Goal: Answer question/provide support

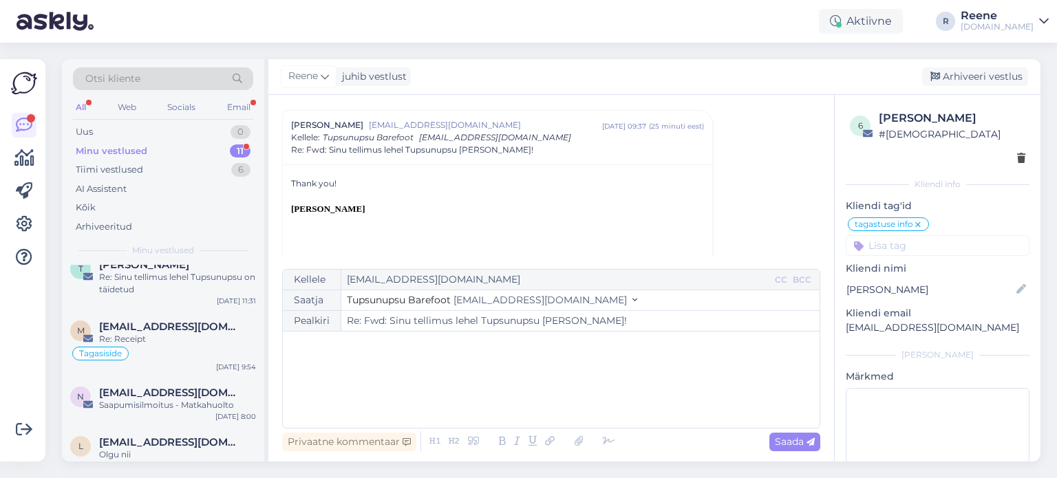
scroll to position [413, 0]
click at [99, 148] on div "Minu vestlused" at bounding box center [112, 152] width 72 height 14
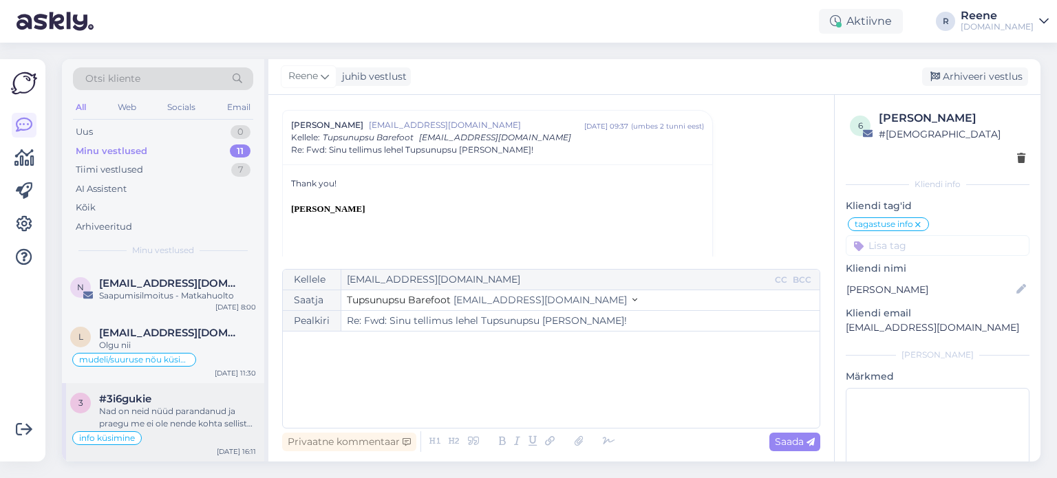
scroll to position [531, 0]
click at [243, 109] on div "Email" at bounding box center [238, 107] width 29 height 18
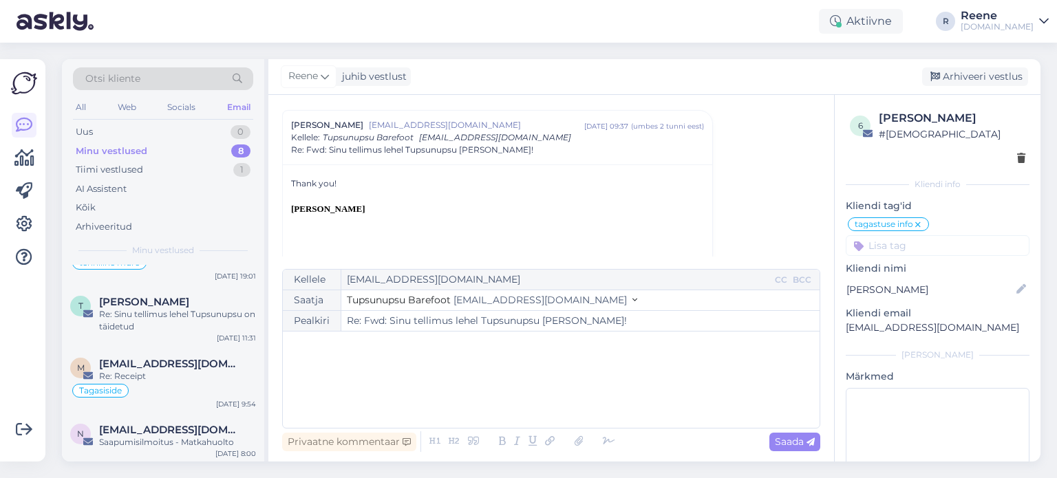
scroll to position [0, 0]
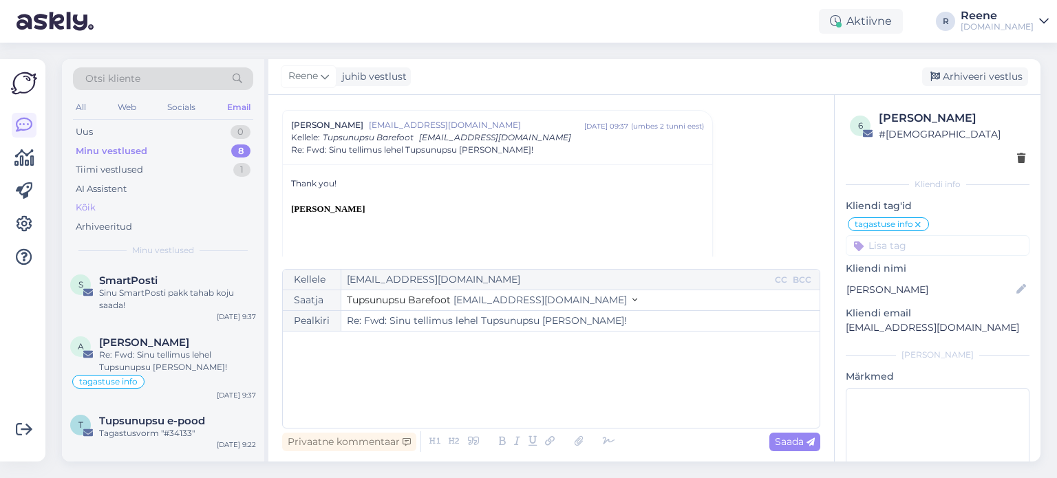
click at [92, 201] on div "Kõik" at bounding box center [86, 208] width 20 height 14
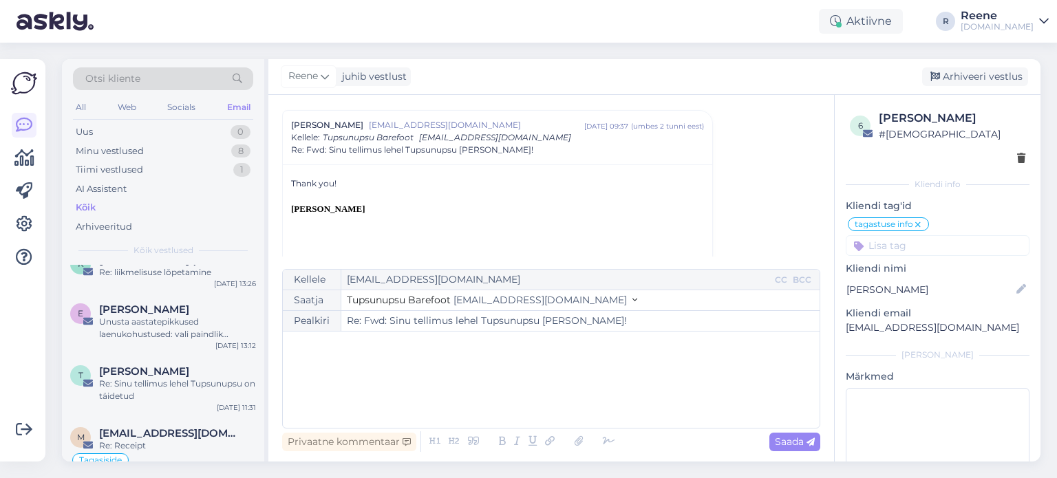
scroll to position [620, 0]
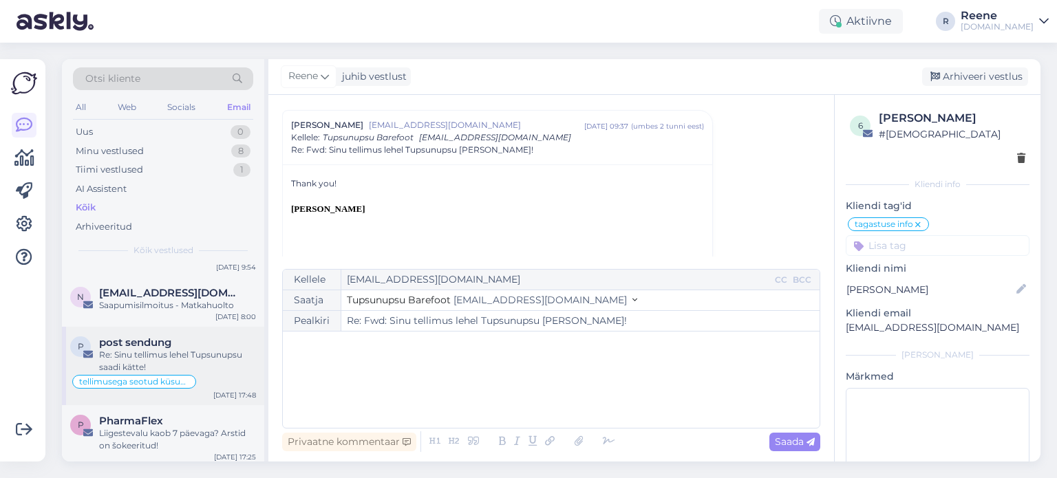
click at [156, 344] on span "post sendung" at bounding box center [135, 343] width 72 height 12
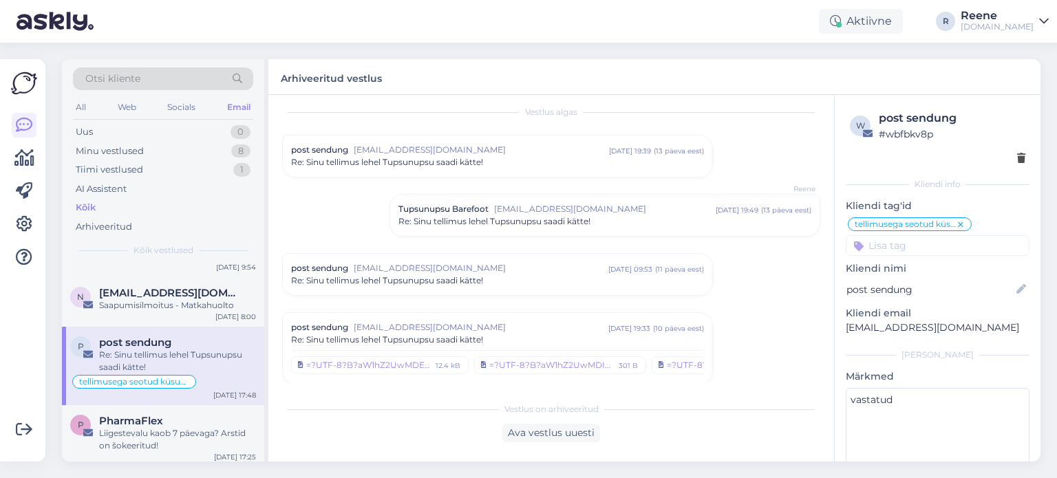
scroll to position [0, 0]
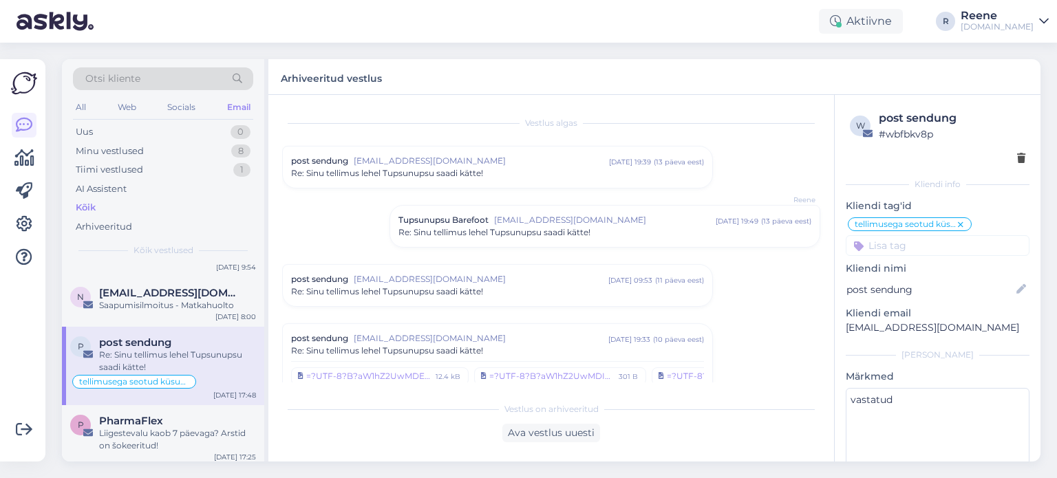
click at [644, 225] on span "[EMAIL_ADDRESS][DOMAIN_NAME]" at bounding box center [605, 220] width 222 height 12
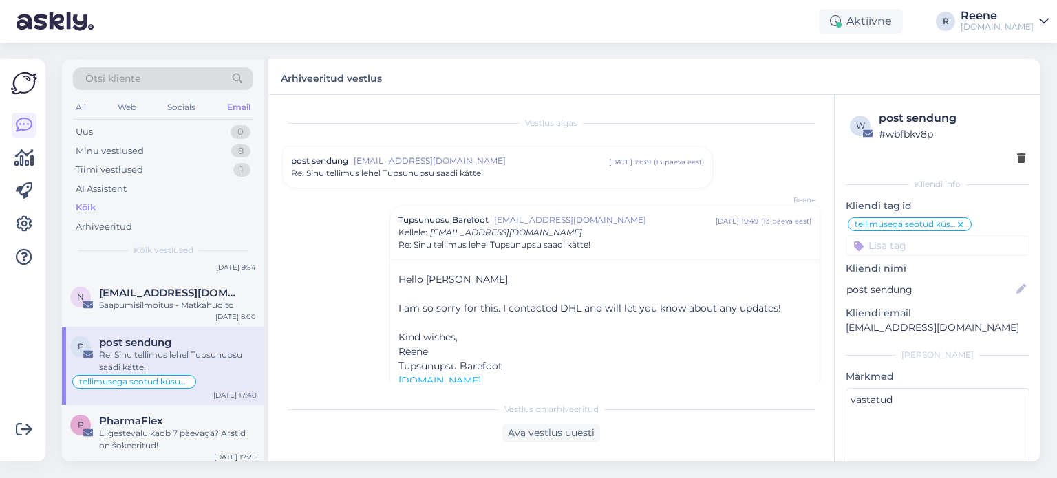
click at [644, 225] on span "[EMAIL_ADDRESS][DOMAIN_NAME]" at bounding box center [605, 220] width 222 height 12
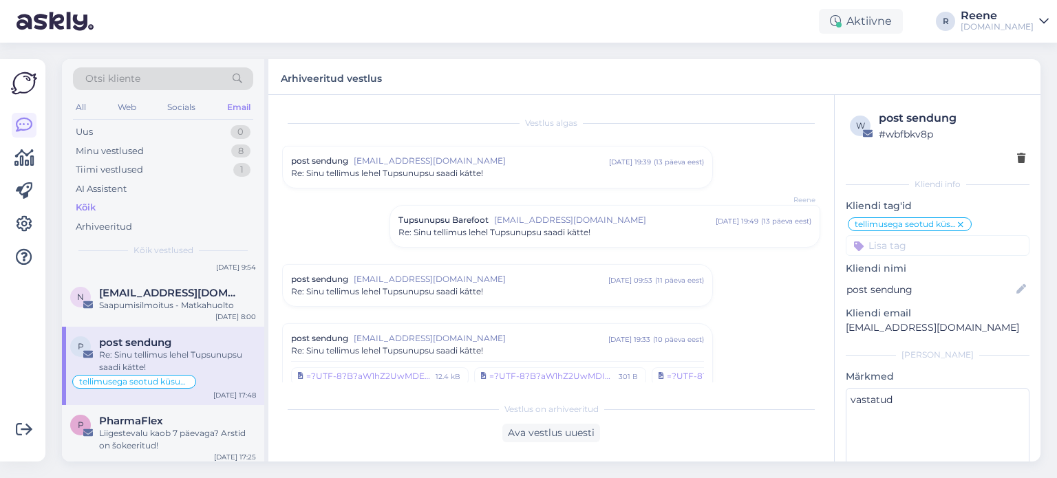
click at [525, 283] on span "[EMAIL_ADDRESS][DOMAIN_NAME]" at bounding box center [481, 279] width 255 height 12
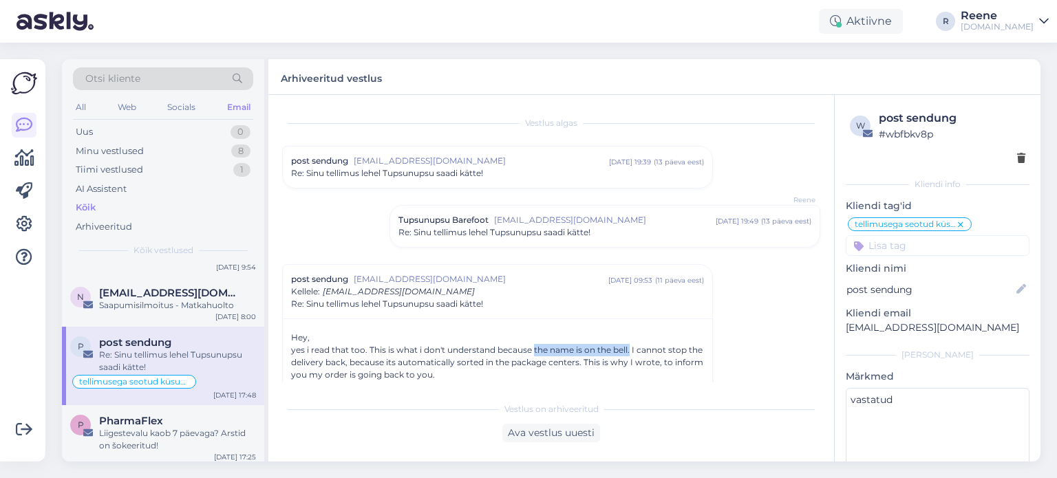
drag, startPoint x: 533, startPoint y: 352, endPoint x: 631, endPoint y: 351, distance: 97.8
click at [631, 351] on div "yes i read that too. This is what i don't understand because the name is on the…" at bounding box center [497, 362] width 413 height 37
copy div "the name is on the bell."
click at [558, 430] on div "Ava vestlus uuesti" at bounding box center [552, 433] width 98 height 19
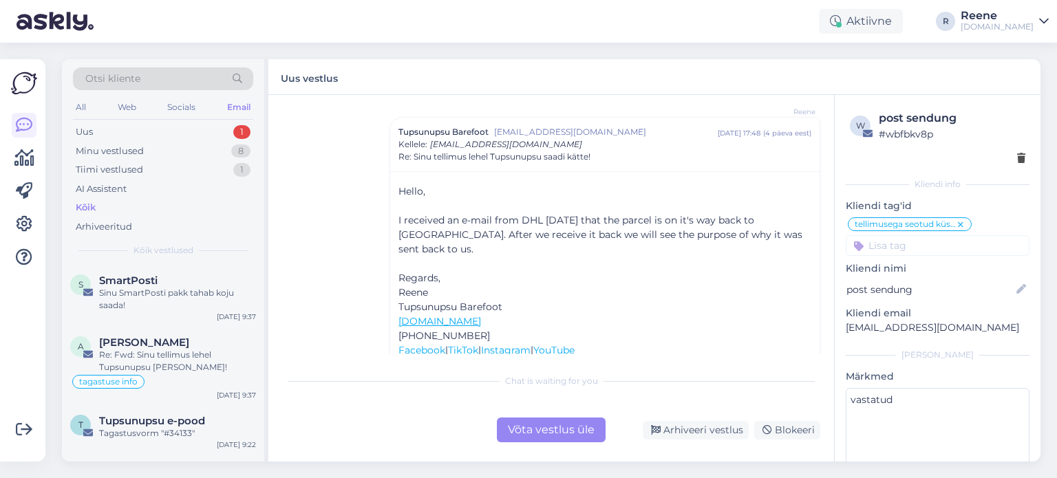
click at [554, 430] on div "Võta vestlus üle" at bounding box center [551, 430] width 109 height 25
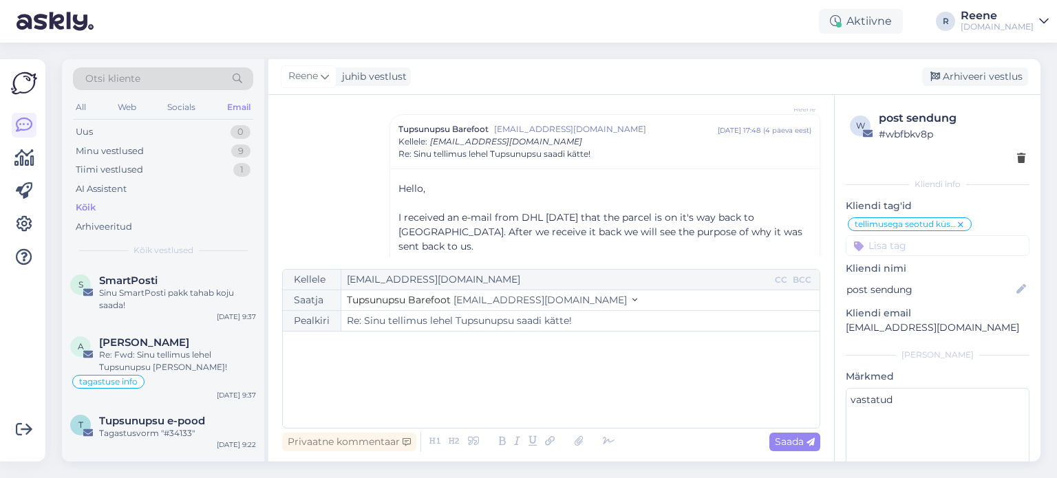
click at [375, 352] on p "﻿" at bounding box center [551, 346] width 523 height 14
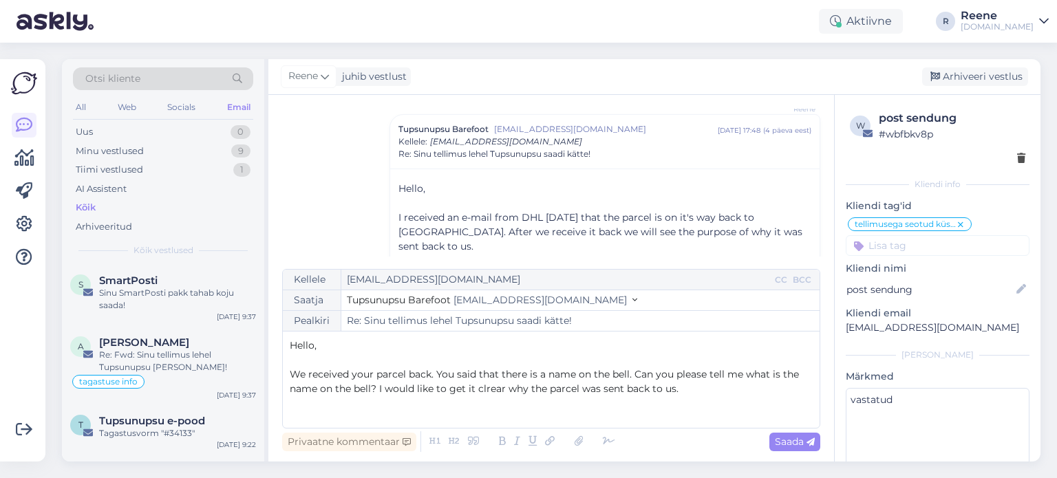
click at [491, 390] on span "We received your parcel back. You said that there is a name on the bell. Can yo…" at bounding box center [546, 381] width 512 height 27
click at [688, 384] on p "We received your parcel back. You said that there is a name on the bell. Can yo…" at bounding box center [551, 382] width 523 height 29
click at [370, 391] on span "We received your parcel back. You said that there is a name on the bell. Can yo…" at bounding box center [546, 381] width 512 height 27
click at [723, 377] on span "We received your parcel back. You said that there is a name on the bell. Can yo…" at bounding box center [546, 381] width 512 height 27
click at [507, 388] on span "We received your parcel back. You said that there is a name on the bell. Can yo…" at bounding box center [546, 381] width 512 height 27
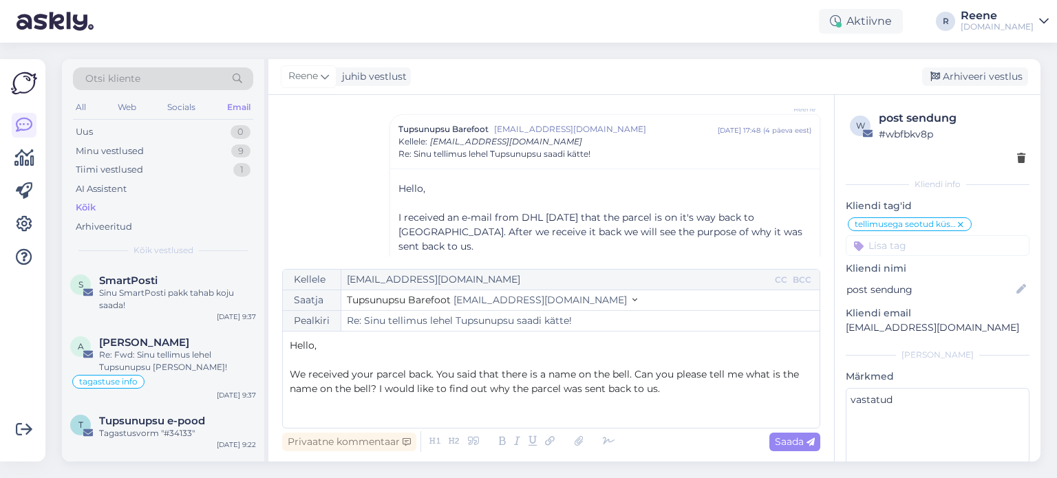
click at [696, 385] on p "We received your parcel back. You said that there is a name on the bell. Can yo…" at bounding box center [551, 382] width 523 height 29
click at [606, 443] on icon at bounding box center [609, 441] width 21 height 19
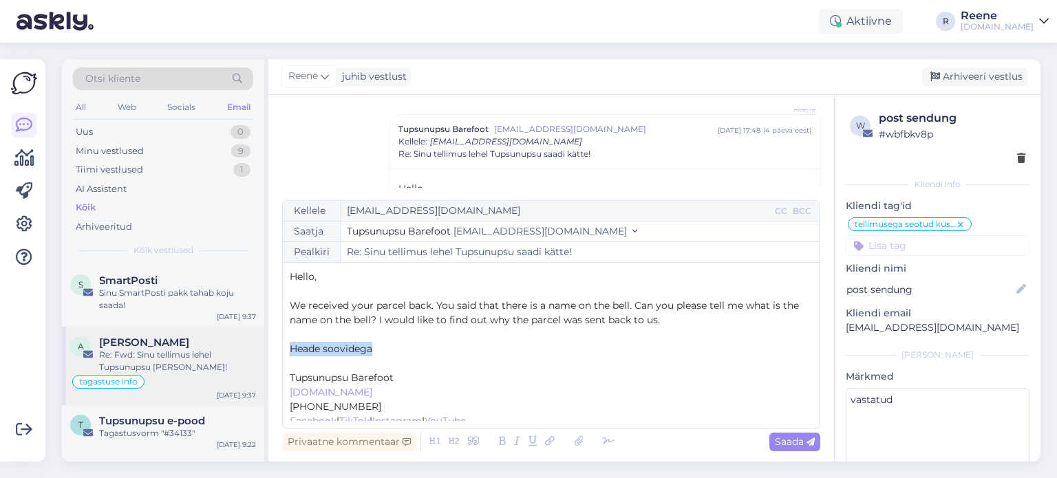
drag, startPoint x: 387, startPoint y: 346, endPoint x: 262, endPoint y: 344, distance: 125.3
click at [262, 344] on div "Otsi kliente All Web Socials Email Uus 0 Minu vestlused 9 Tiimi vestlused 1 AI …" at bounding box center [551, 260] width 979 height 403
click at [801, 445] on span "Saada" at bounding box center [795, 442] width 40 height 12
type input "Re: Sinu tellimus lehel Tupsunupsu saadi kätte!"
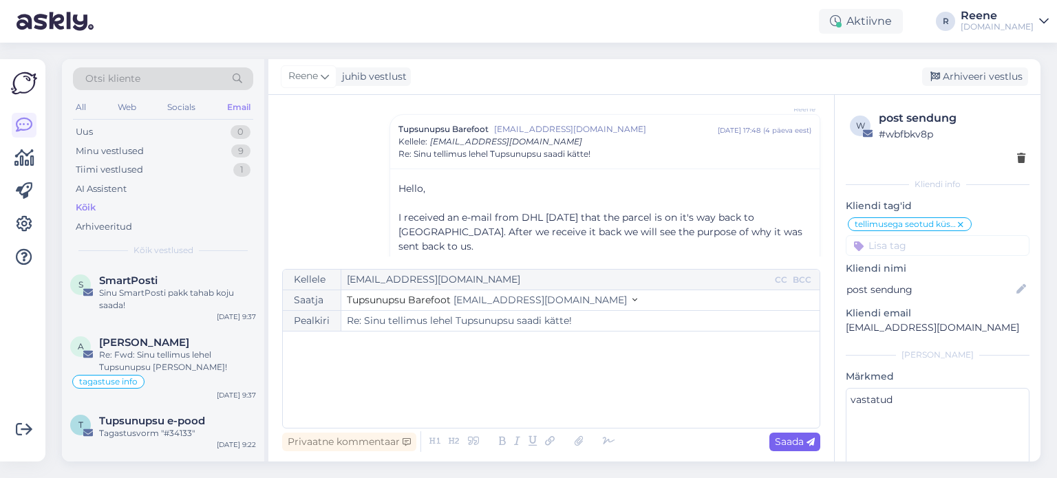
scroll to position [2412, 0]
